Goal: Transaction & Acquisition: Purchase product/service

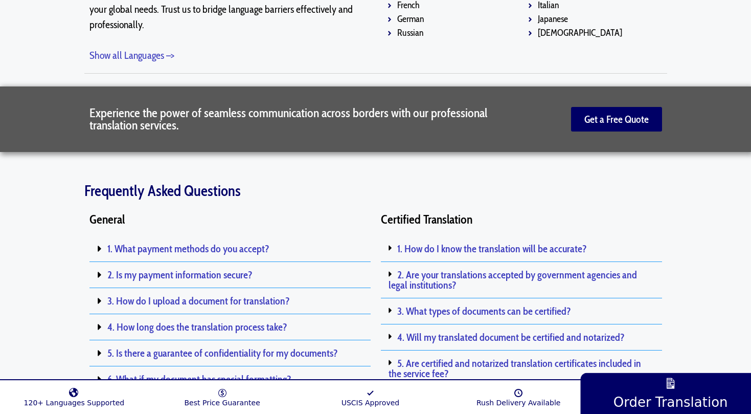
scroll to position [1962, 0]
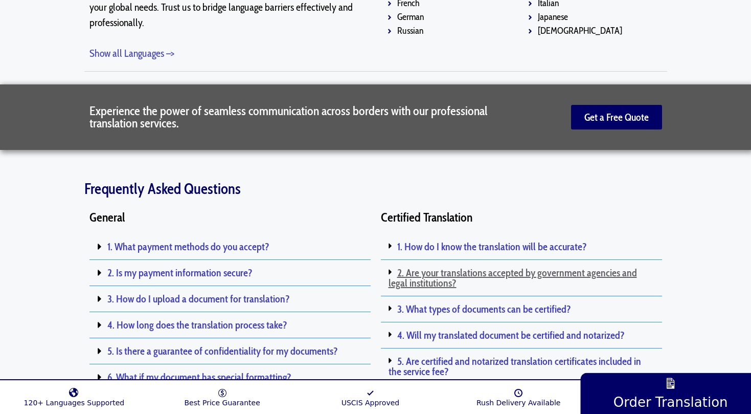
click at [451, 266] on link "2. Are your translations accepted by government agencies and legal institutions?" at bounding box center [513, 277] width 249 height 23
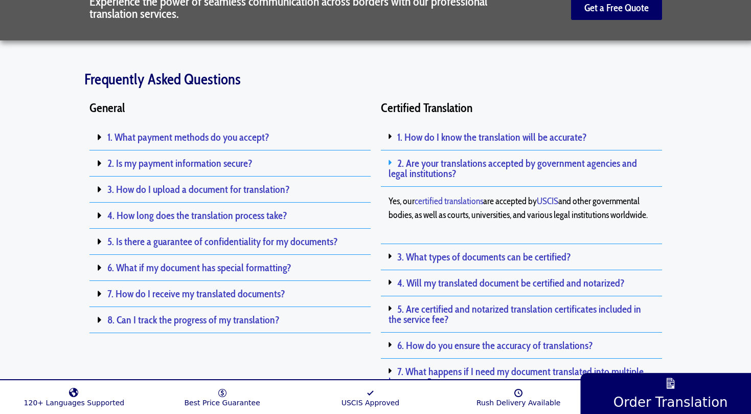
scroll to position [2078, 0]
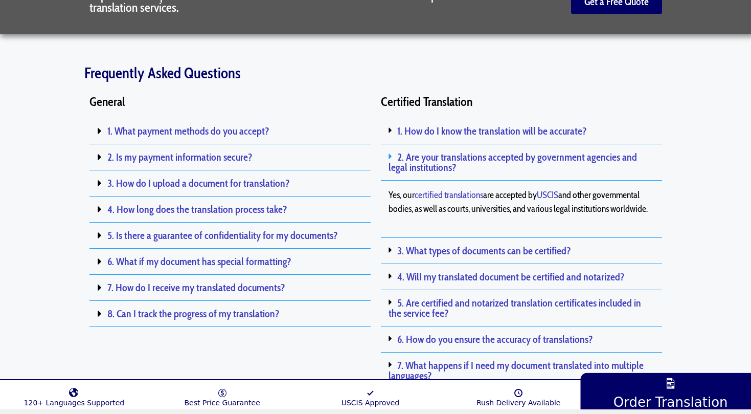
click at [502, 264] on div "4. Will my translated document be certified and notarized?" at bounding box center [521, 277] width 281 height 26
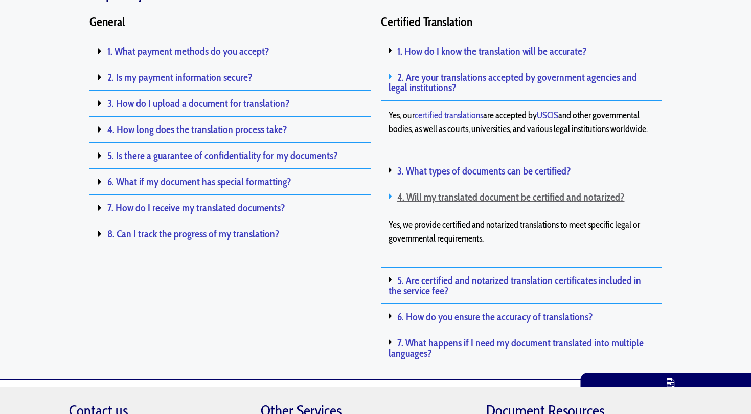
scroll to position [2173, 0]
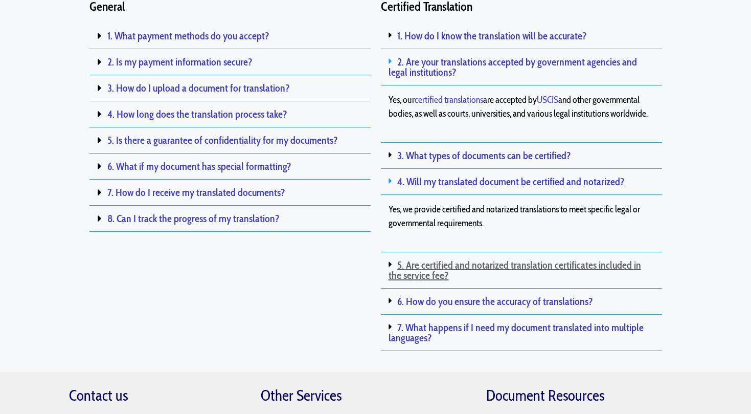
click at [514, 259] on link "5. Are certified and notarized translation certificates included in the service…" at bounding box center [515, 270] width 253 height 23
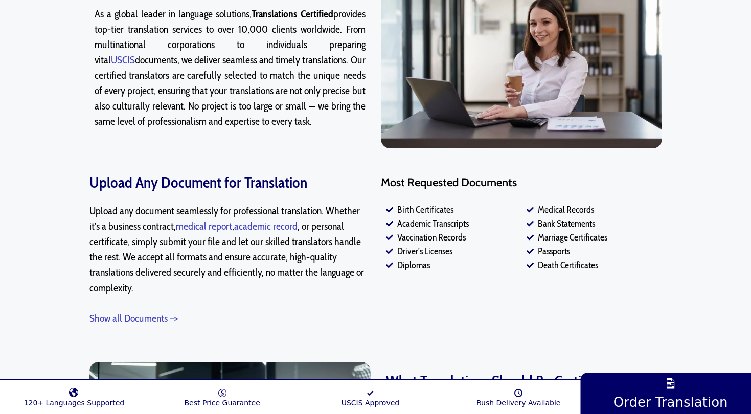
scroll to position [682, 0]
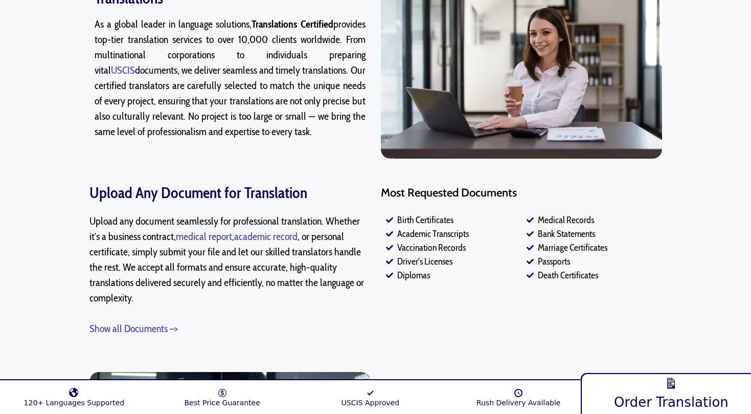
click at [674, 391] on link "Order Translation" at bounding box center [672, 392] width 182 height 44
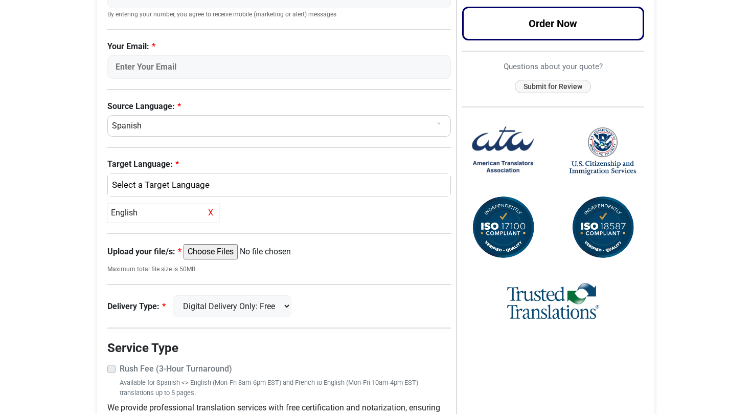
scroll to position [269, 0]
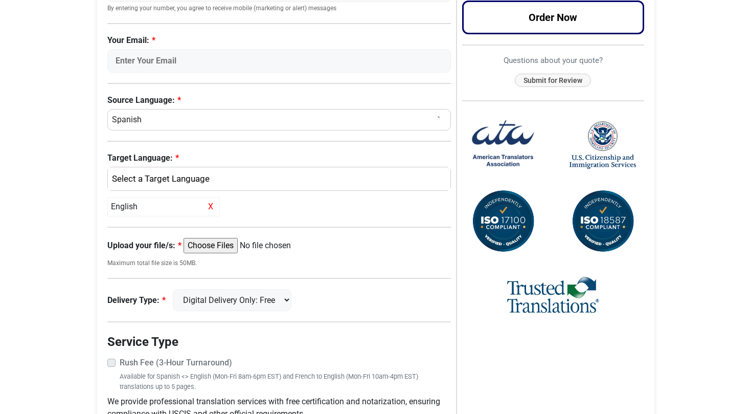
click at [240, 243] on input "Upload your file/s:" at bounding box center [262, 245] width 157 height 15
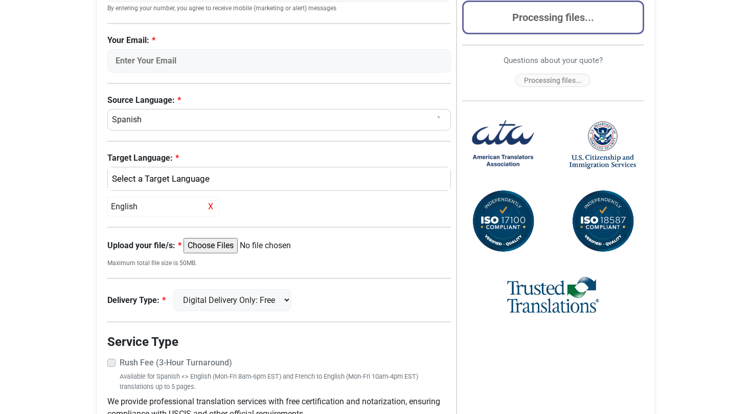
click at [229, 241] on input "Upload your file/s:" at bounding box center [262, 245] width 157 height 15
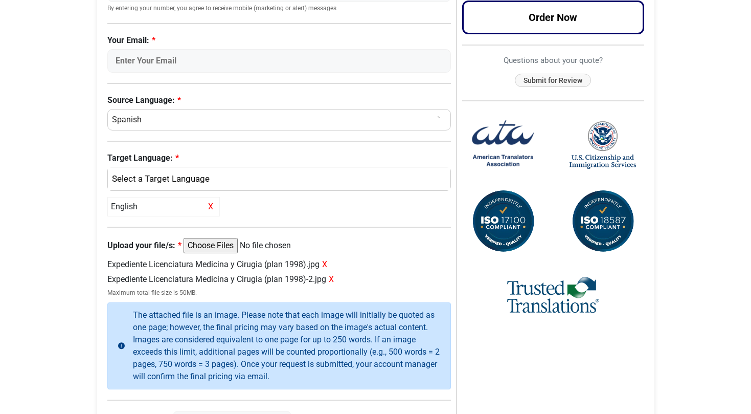
type input "C:\fakepath\Expediente Plan 2002 - 1.jpg"
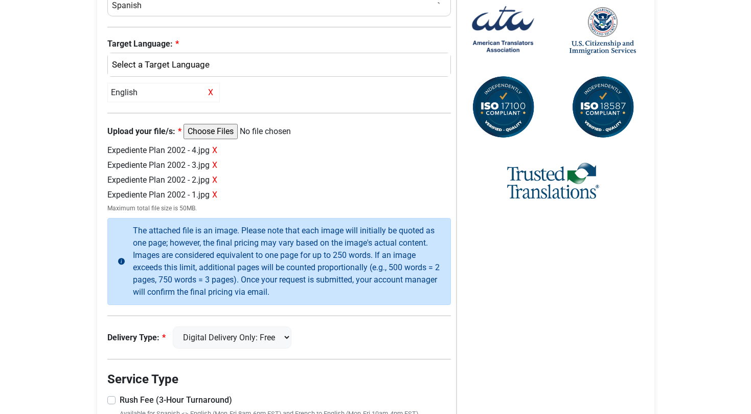
scroll to position [385, 0]
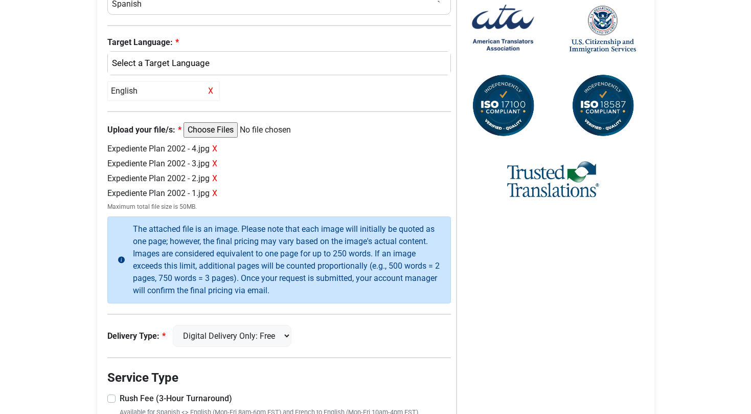
click at [217, 149] on span "X" at bounding box center [214, 149] width 5 height 10
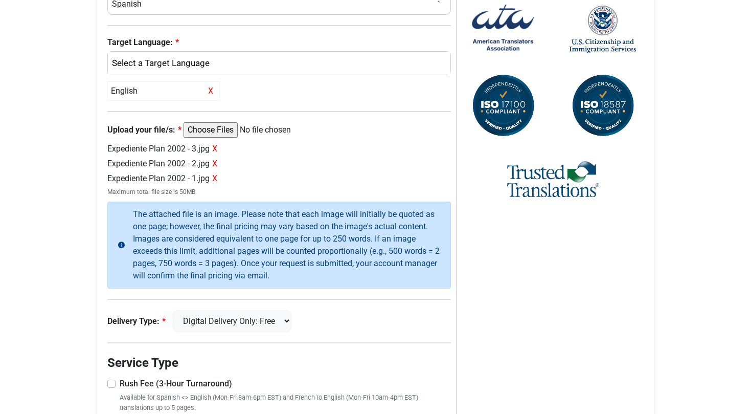
click at [217, 149] on span "X" at bounding box center [214, 149] width 5 height 10
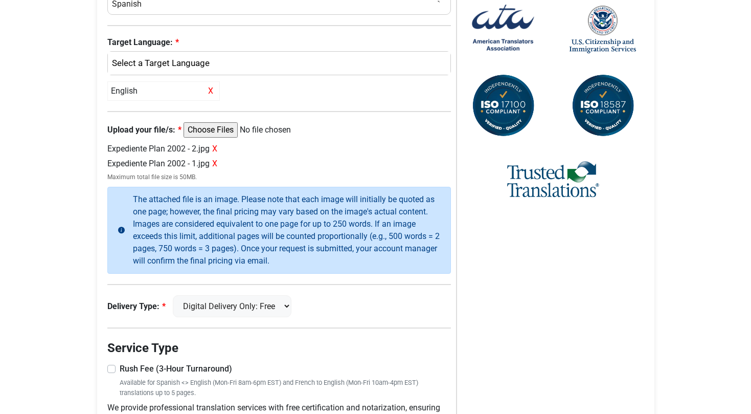
click at [217, 149] on span "X" at bounding box center [214, 149] width 5 height 10
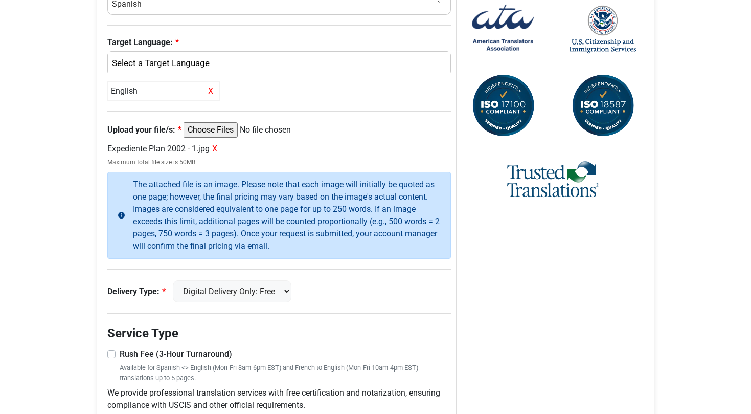
click at [217, 149] on span "X" at bounding box center [214, 149] width 5 height 10
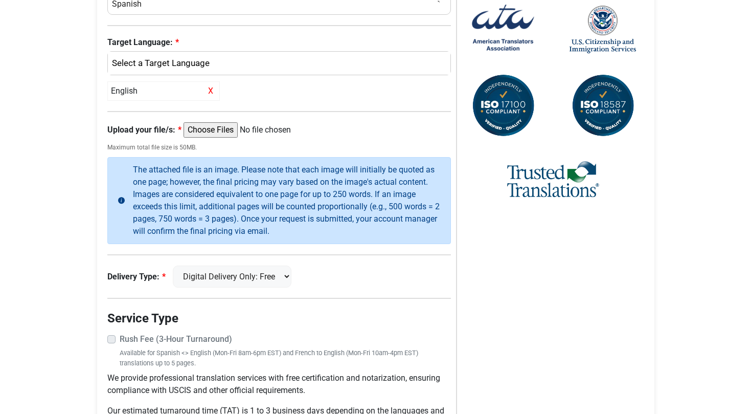
click at [235, 129] on input "Upload your file/s:" at bounding box center [262, 129] width 157 height 15
type input "C:\fakepath\Expediente Plan 2002 - 1.jpg"
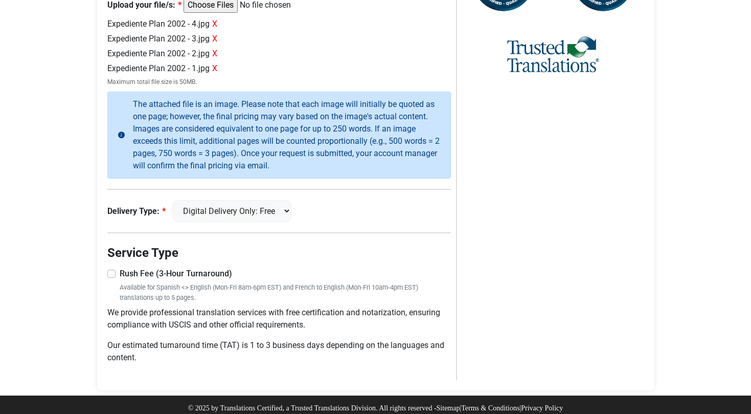
scroll to position [509, 0]
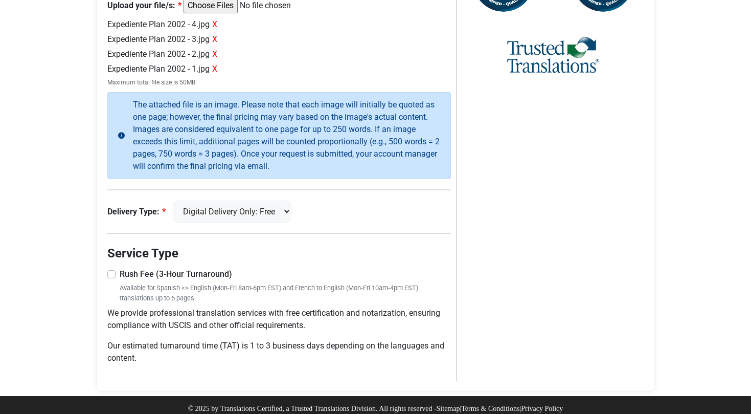
click at [120, 268] on label "Rush Fee (3-Hour Turnaround)" at bounding box center [286, 274] width 332 height 12
click at [112, 268] on input "Rush Fee (3-Hour Turnaround)" at bounding box center [279, 273] width 344 height 10
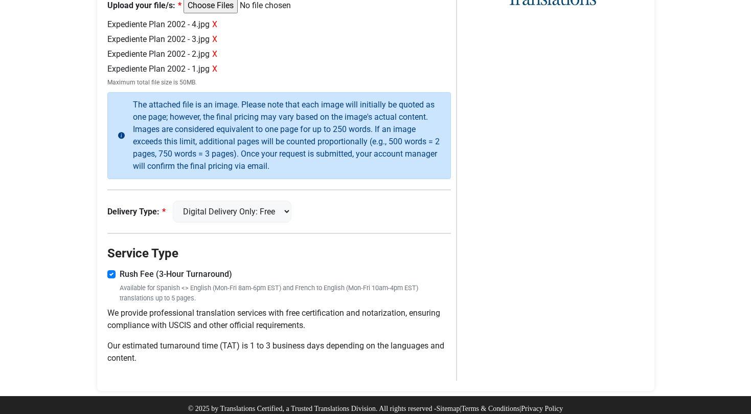
click at [120, 268] on label "Rush Fee (3-Hour Turnaround)" at bounding box center [286, 274] width 332 height 12
click at [112, 268] on input "Rush Fee (3-Hour Turnaround)" at bounding box center [279, 273] width 344 height 10
checkbox input "false"
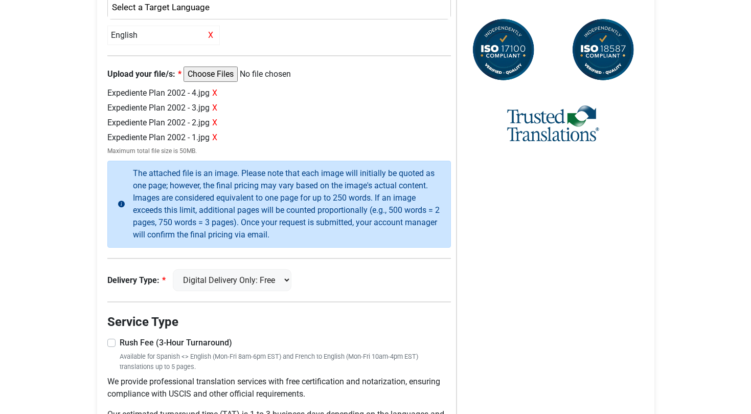
scroll to position [418, 0]
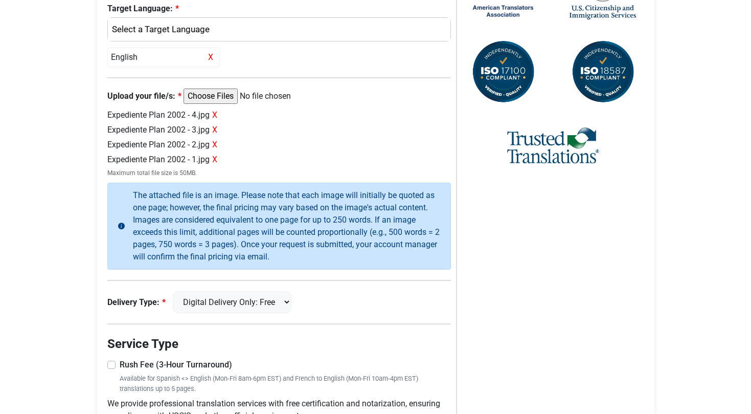
click at [217, 114] on span "X" at bounding box center [214, 115] width 5 height 10
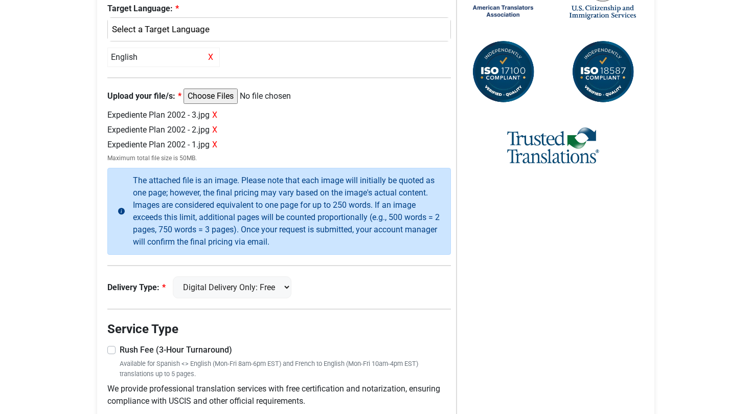
click at [217, 114] on span "X" at bounding box center [214, 115] width 5 height 10
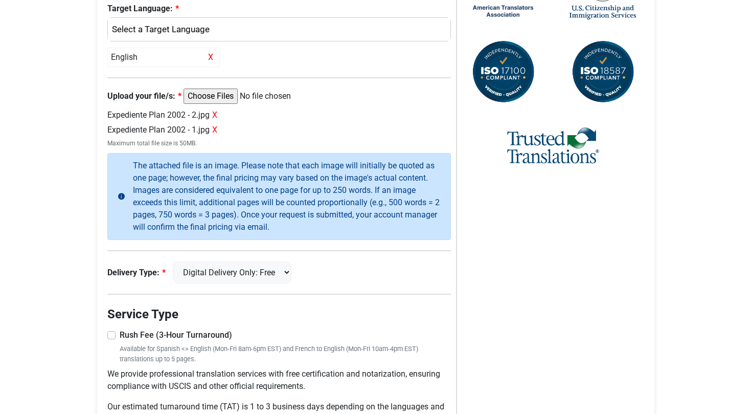
click at [217, 114] on span "X" at bounding box center [214, 115] width 5 height 10
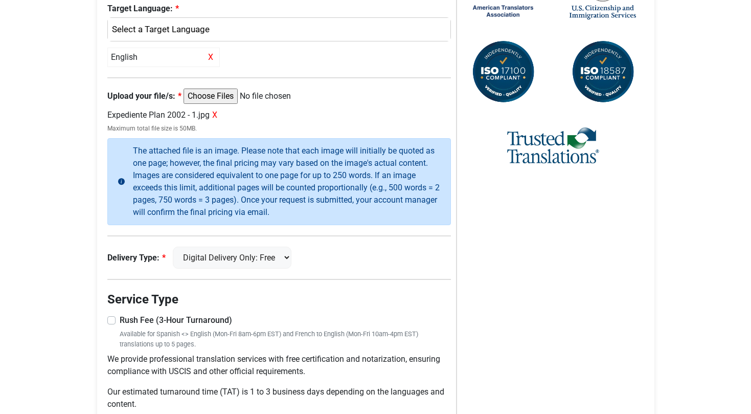
click at [217, 114] on span "X" at bounding box center [214, 115] width 5 height 10
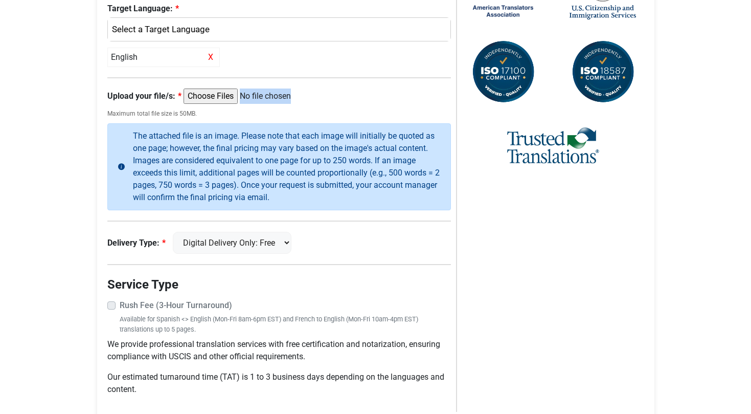
click at [236, 97] on input "Upload your file/s:" at bounding box center [262, 95] width 157 height 15
type input "C:\fakepath\Expediente Licenciatura Medicina y Cirugia (plan 1998)-2.jpg"
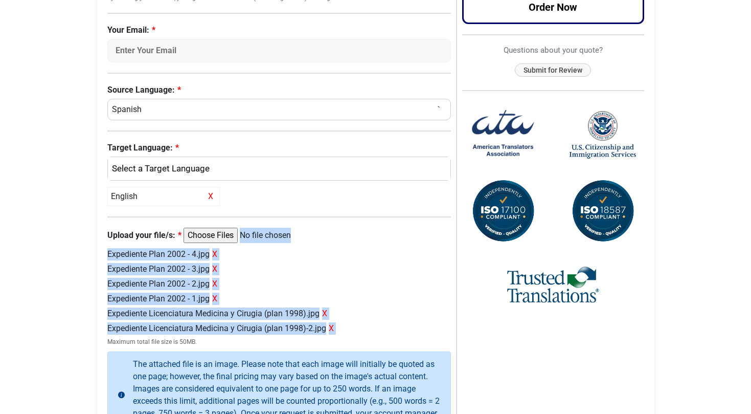
scroll to position [278, 0]
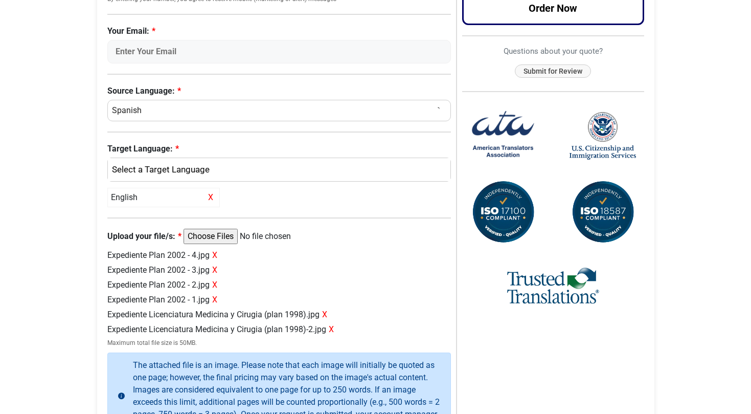
drag, startPoint x: 472, startPoint y: 118, endPoint x: 630, endPoint y: 154, distance: 162.2
click at [662, 171] on div "Request a Quote Request a Quote Now Please complete the language information be…" at bounding box center [375, 221] width 583 height 870
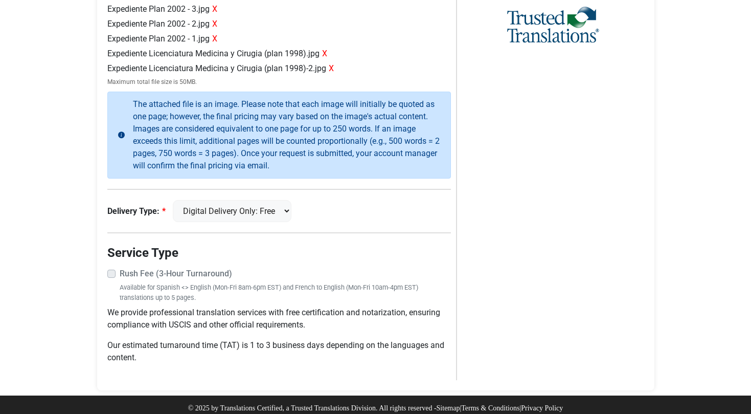
scroll to position [539, 0]
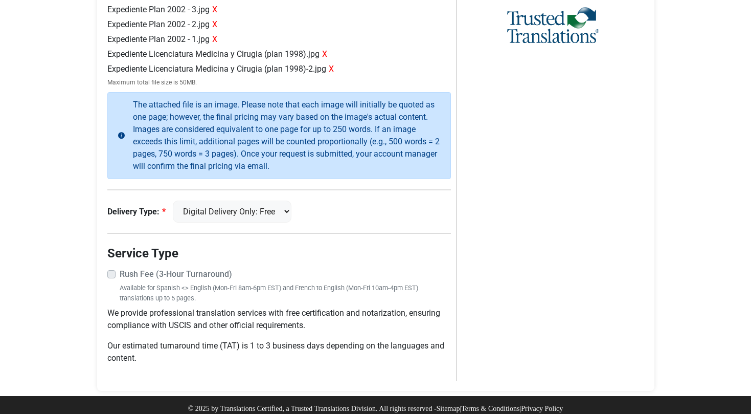
drag, startPoint x: 308, startPoint y: 305, endPoint x: 314, endPoint y: 318, distance: 13.8
click at [314, 318] on p "We provide professional translation services with free certification and notari…" at bounding box center [279, 319] width 344 height 25
copy p "certification and notarization, ensuring compliance with USCIS and other offici…"
click at [395, 254] on legend "Service Type" at bounding box center [279, 253] width 344 height 18
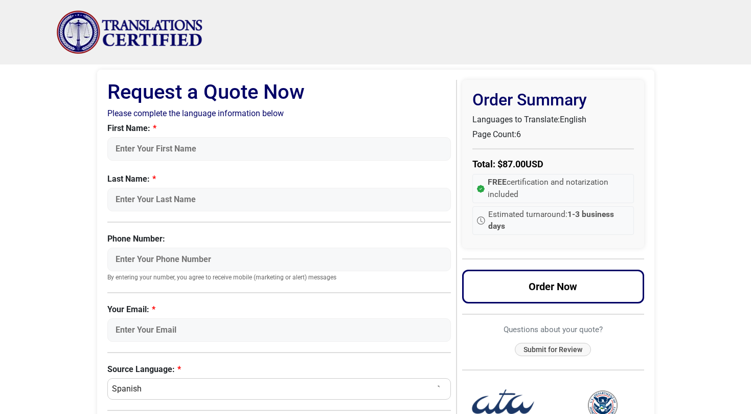
scroll to position [0, 0]
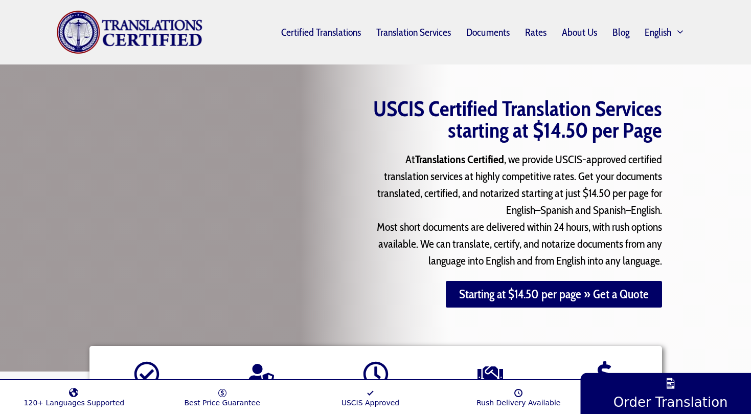
scroll to position [682, 0]
